Goal: Information Seeking & Learning: Learn about a topic

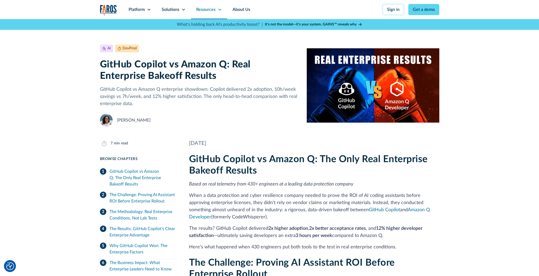
click at [219, 10] on icon at bounding box center [219, 10] width 3 height 2
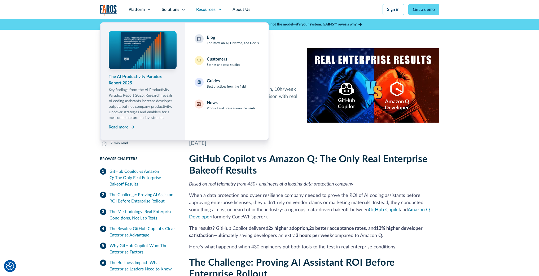
click at [154, 82] on div "The AI Productivity Paradox Report 2025" at bounding box center [143, 79] width 68 height 13
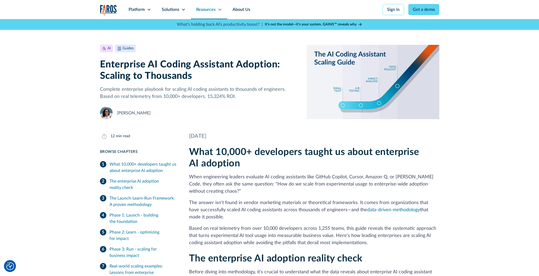
click at [223, 9] on div "Resources" at bounding box center [209, 9] width 36 height 19
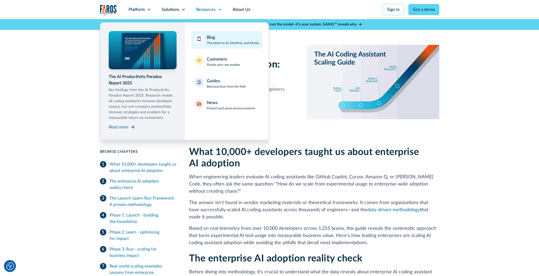
click at [216, 37] on div "Blog The latest on AI, DevProd, and DevEx" at bounding box center [233, 39] width 52 height 11
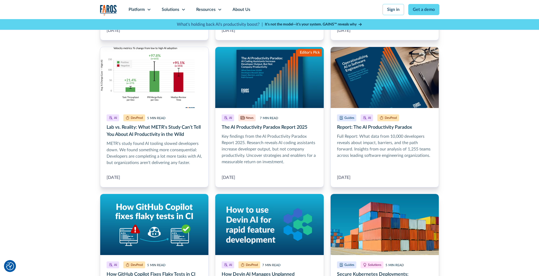
scroll to position [796, 0]
